Goal: Task Accomplishment & Management: Manage account settings

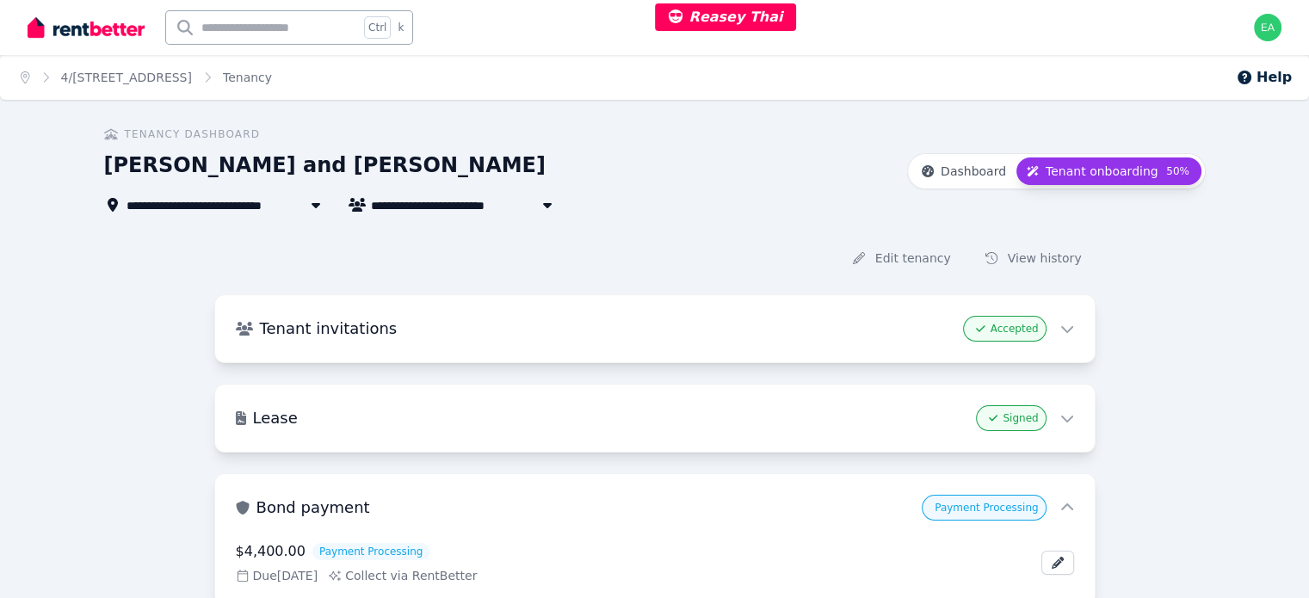
scroll to position [86, 0]
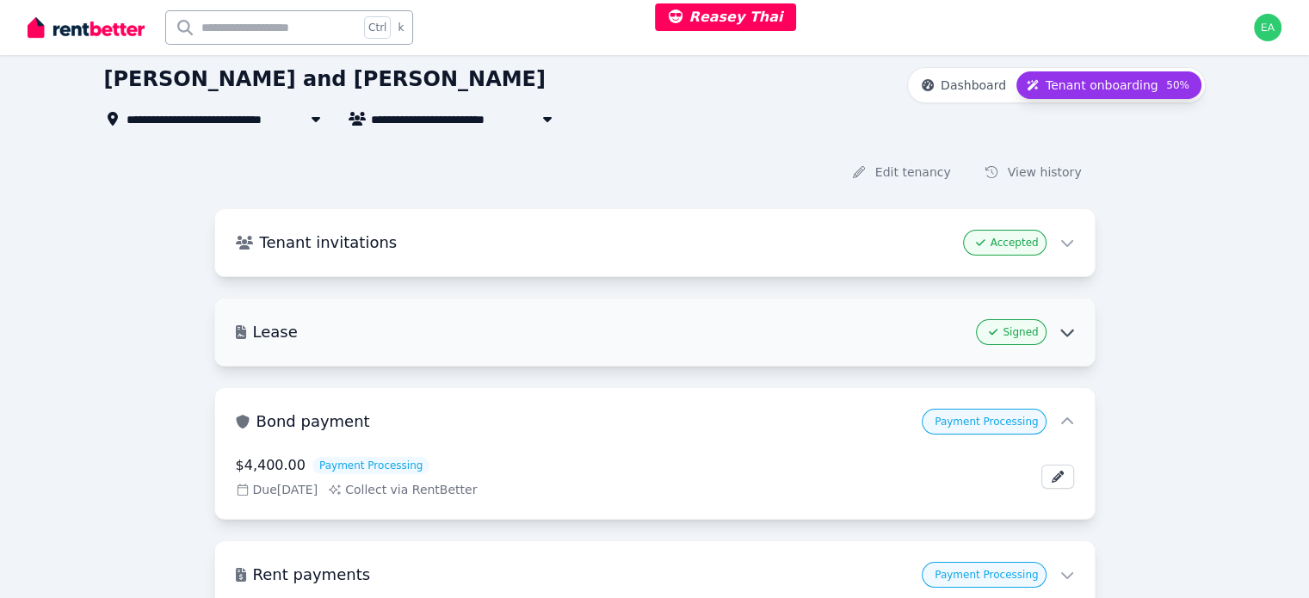
click at [564, 337] on h3 "Lease" at bounding box center [611, 332] width 716 height 24
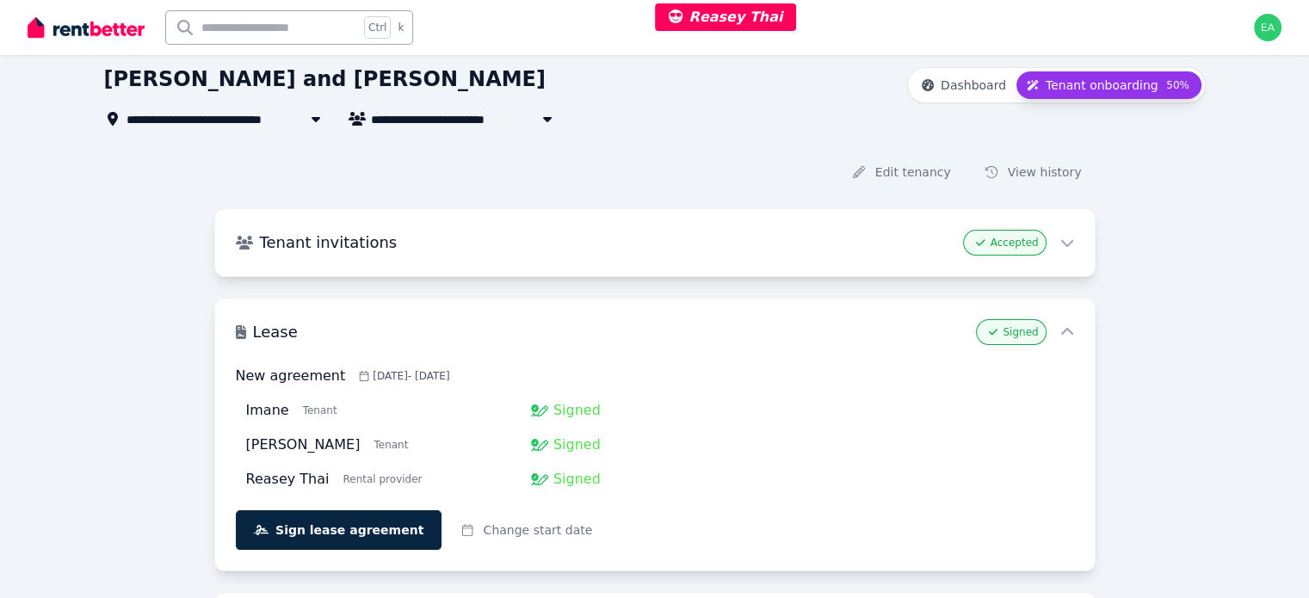
click at [178, 114] on span "4/[STREET_ADDRESS]" at bounding box center [204, 118] width 155 height 21
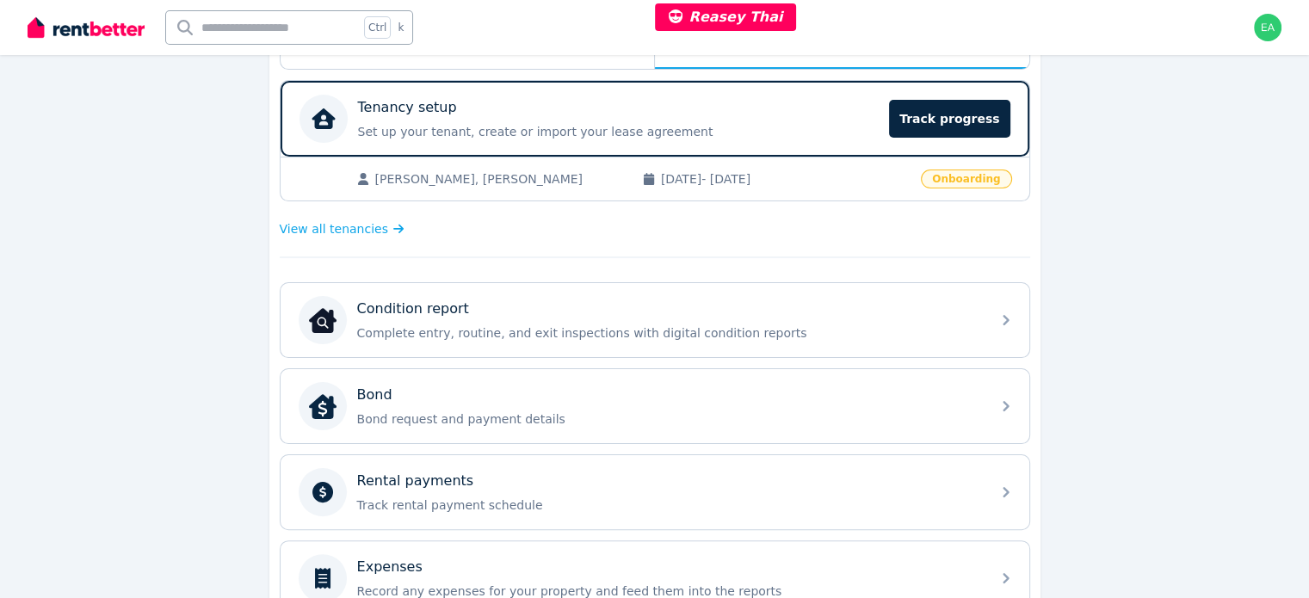
scroll to position [67, 0]
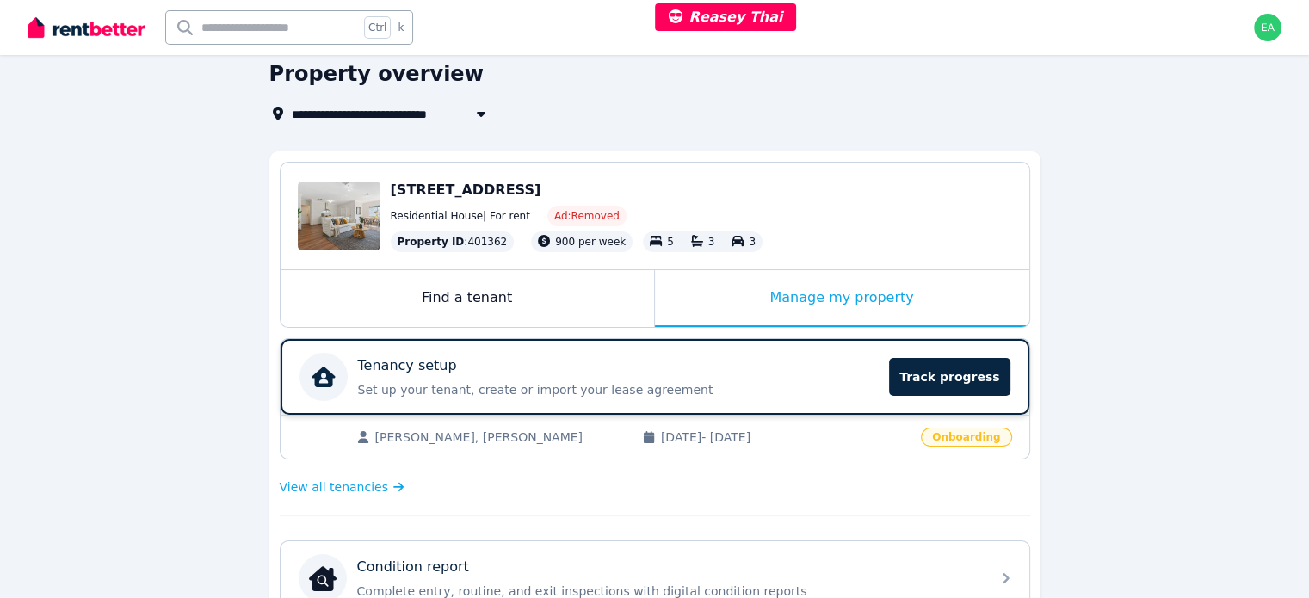
click at [758, 387] on p "Set up your tenant, create or import your lease agreement" at bounding box center [619, 389] width 522 height 17
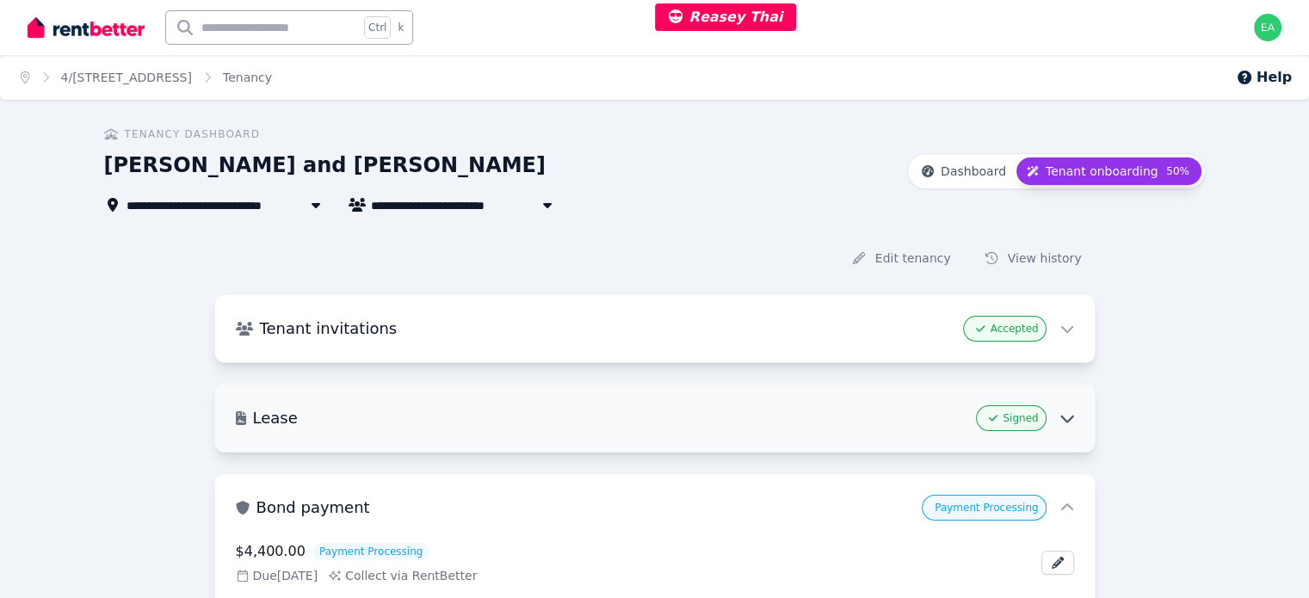
click at [684, 399] on div "Lease Signed" at bounding box center [655, 418] width 880 height 67
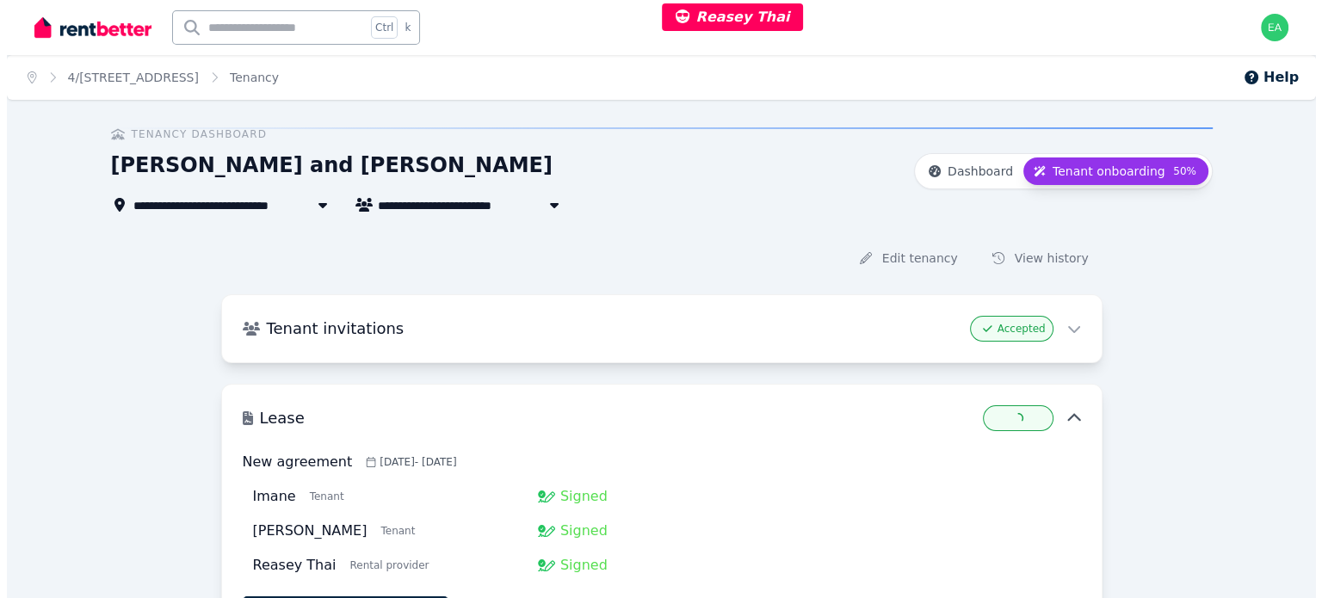
scroll to position [86, 0]
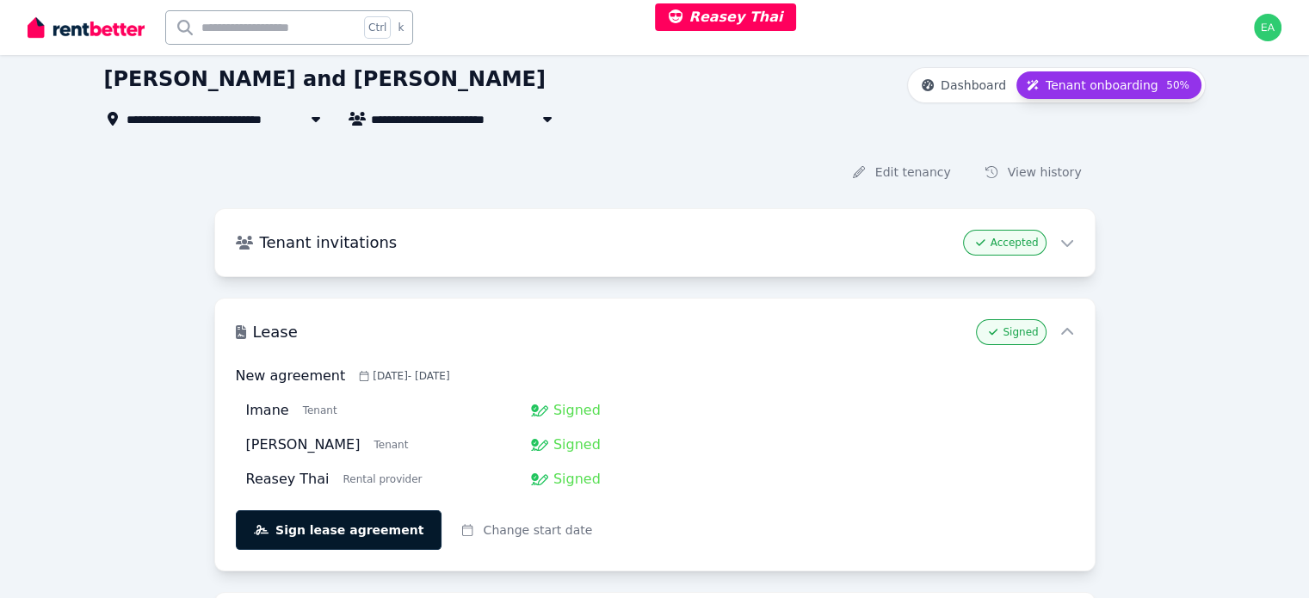
click at [407, 546] on button "Sign lease agreement" at bounding box center [339, 530] width 207 height 40
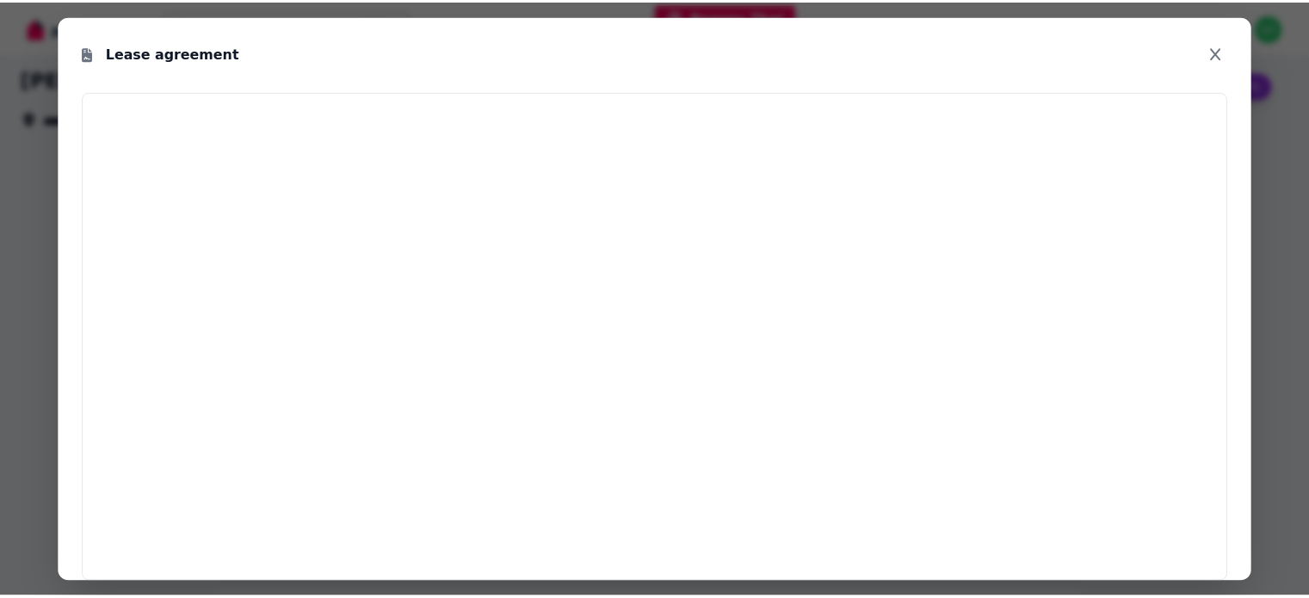
scroll to position [1549, 0]
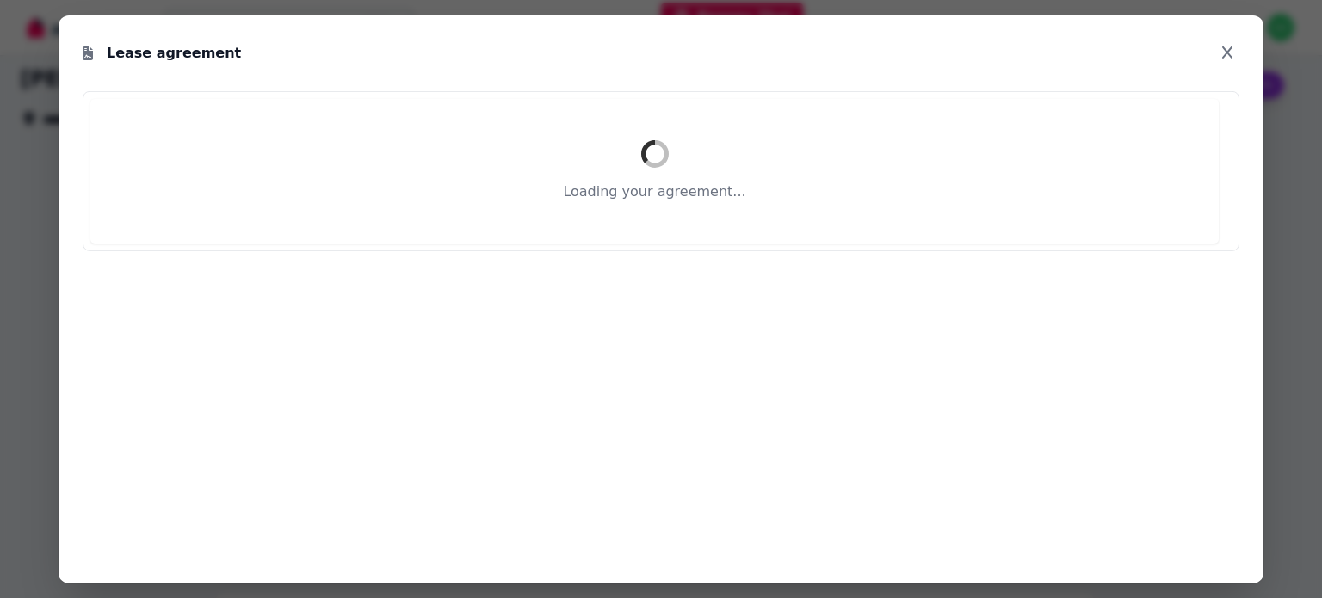
click at [1219, 55] on icon "Close modal" at bounding box center [1227, 52] width 17 height 14
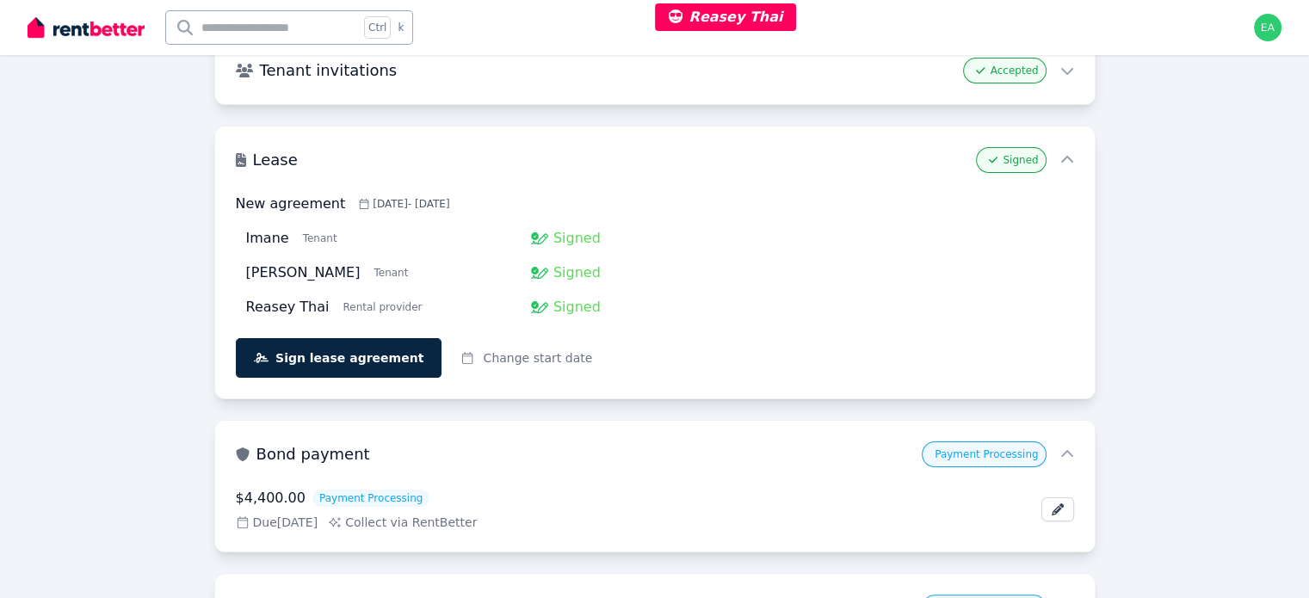
scroll to position [0, 0]
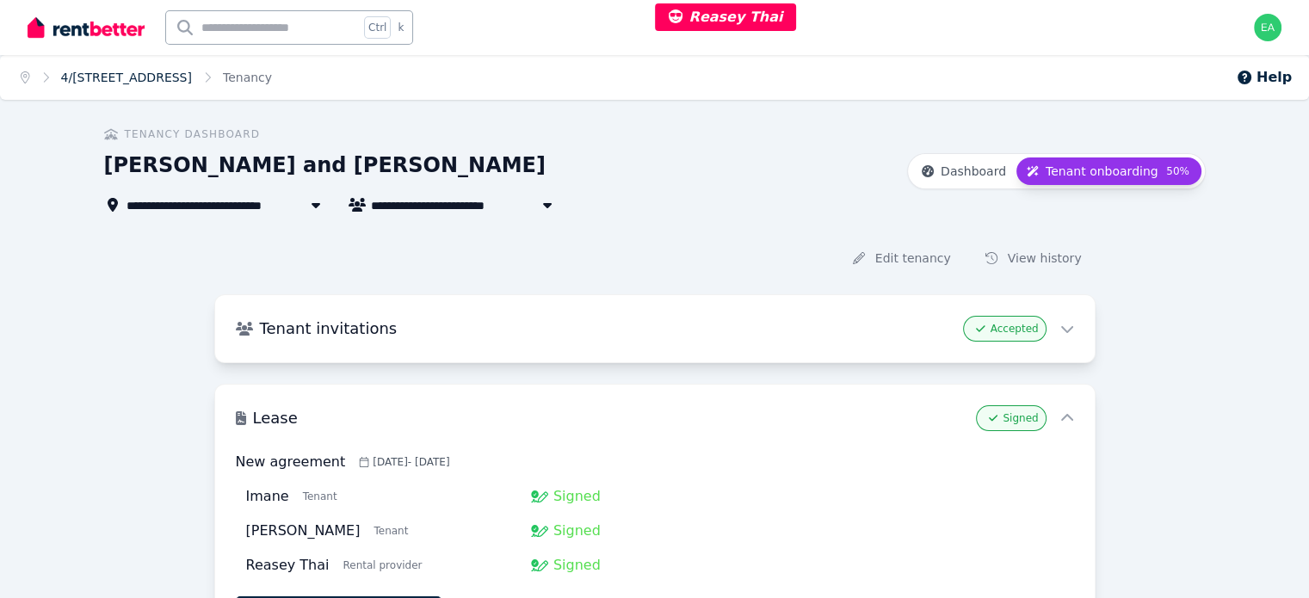
click at [170, 82] on link "4/[STREET_ADDRESS]" at bounding box center [126, 78] width 131 height 14
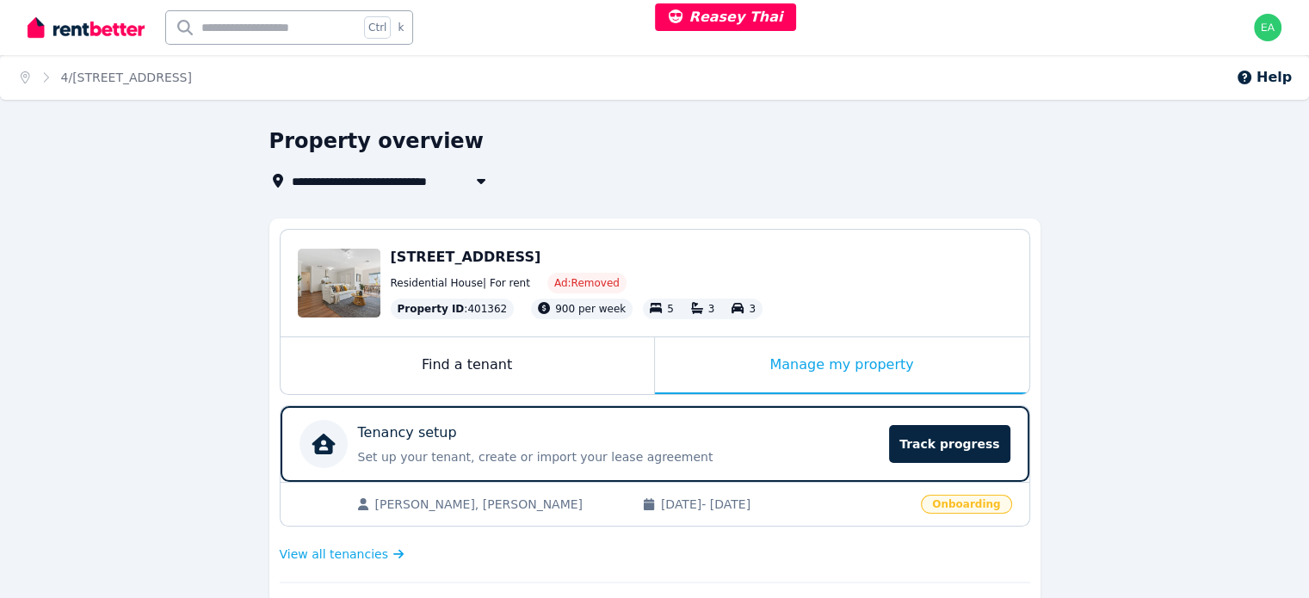
click at [844, 498] on span "[DATE] - [DATE]" at bounding box center [786, 504] width 250 height 17
click at [813, 450] on p "Set up your tenant, create or import your lease agreement" at bounding box center [619, 456] width 522 height 17
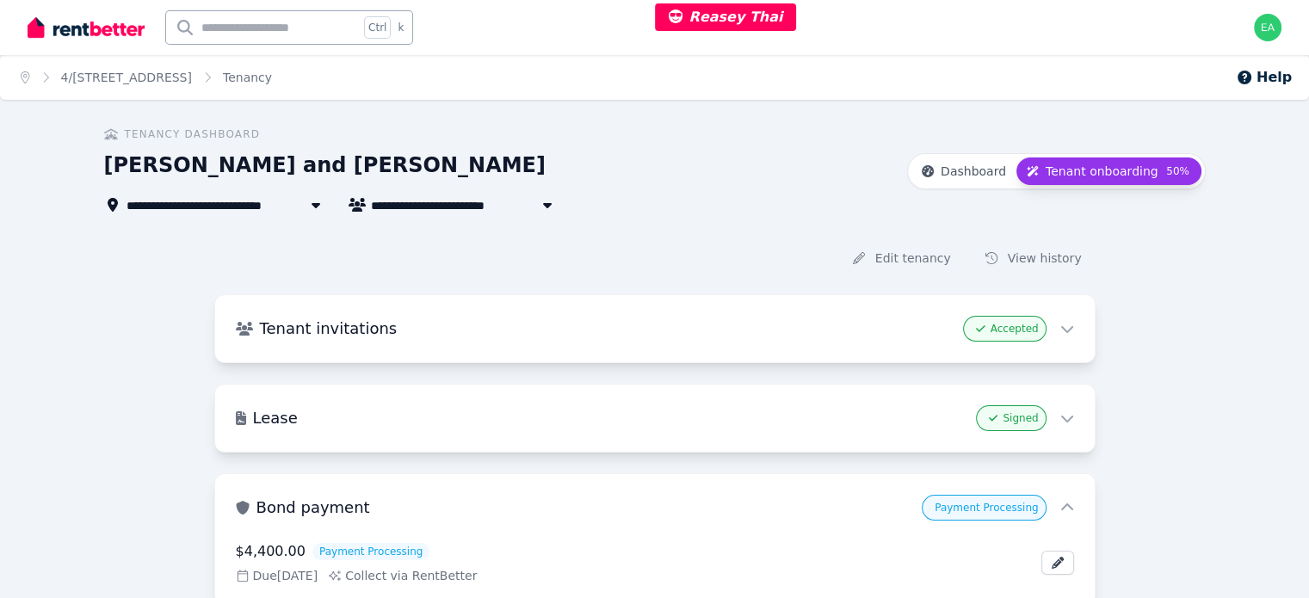
scroll to position [86, 0]
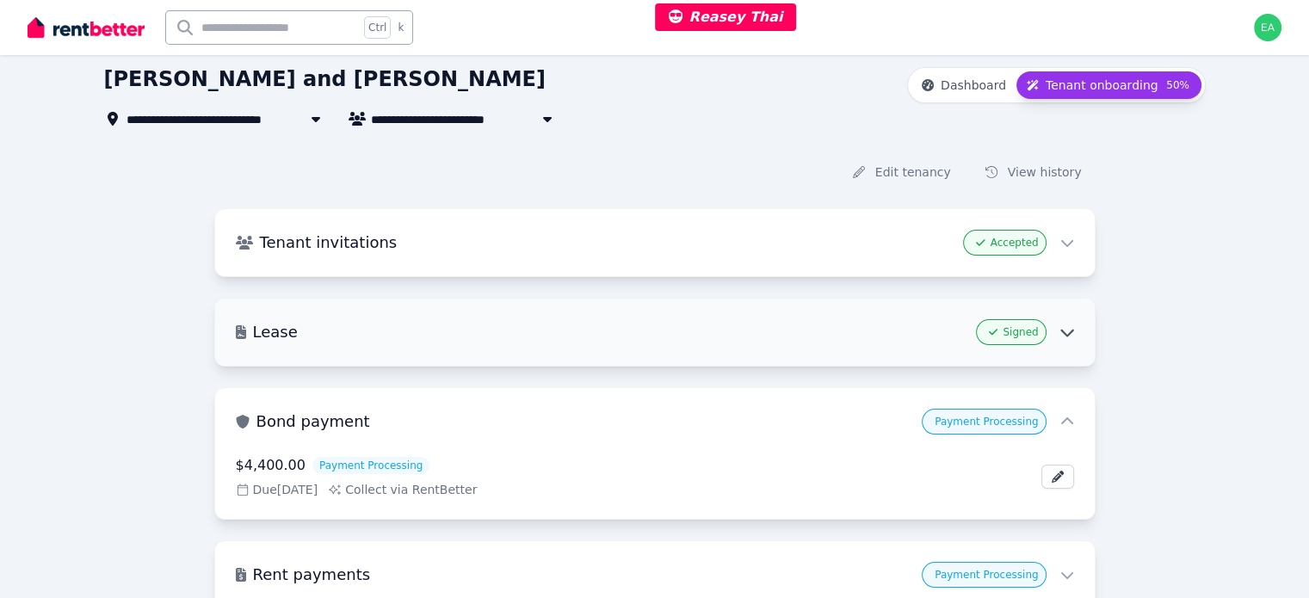
click at [678, 350] on div "Lease Signed" at bounding box center [655, 332] width 880 height 67
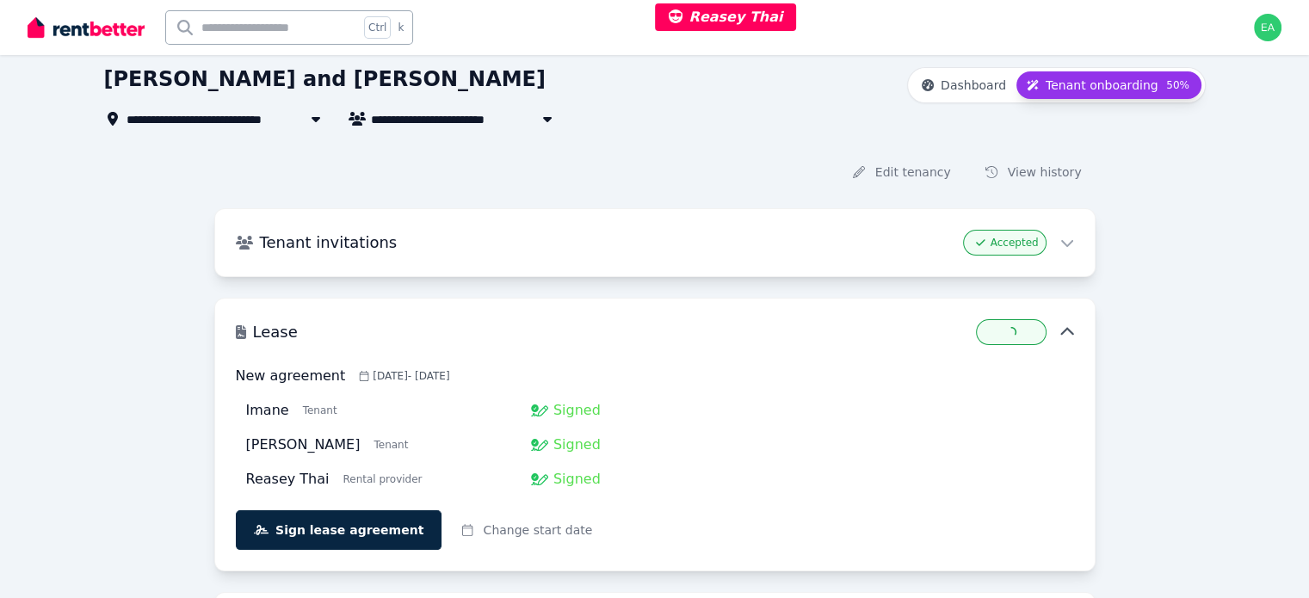
scroll to position [172, 0]
